Goal: Check status

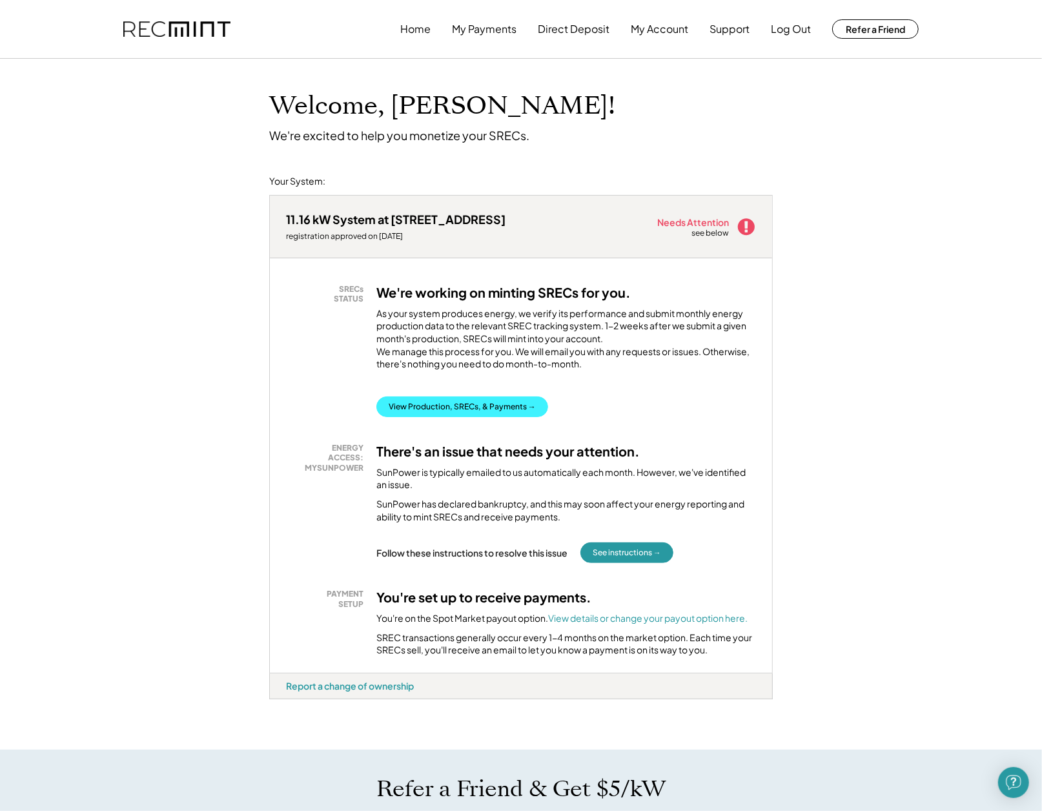
click at [430, 414] on button "View Production, SRECs, & Payments →" at bounding box center [462, 406] width 172 height 21
click at [423, 417] on button "View Production, SRECs, & Payments →" at bounding box center [462, 406] width 172 height 21
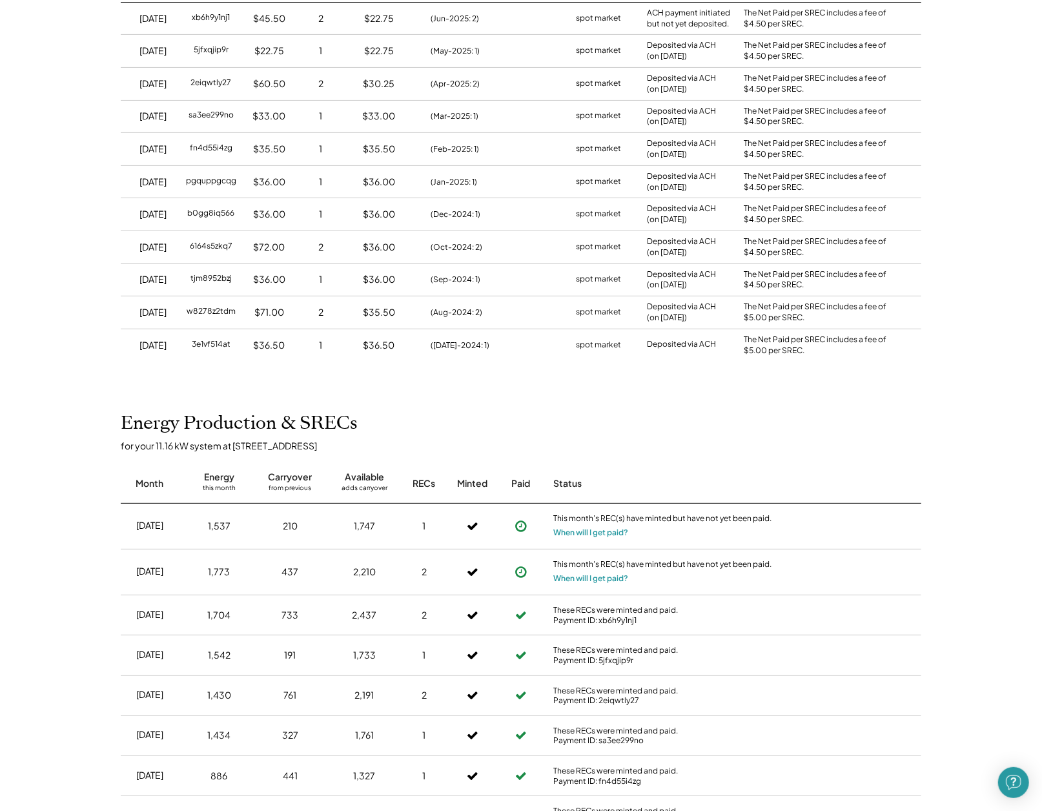
scroll to position [172, 0]
